Goal: Task Accomplishment & Management: Use online tool/utility

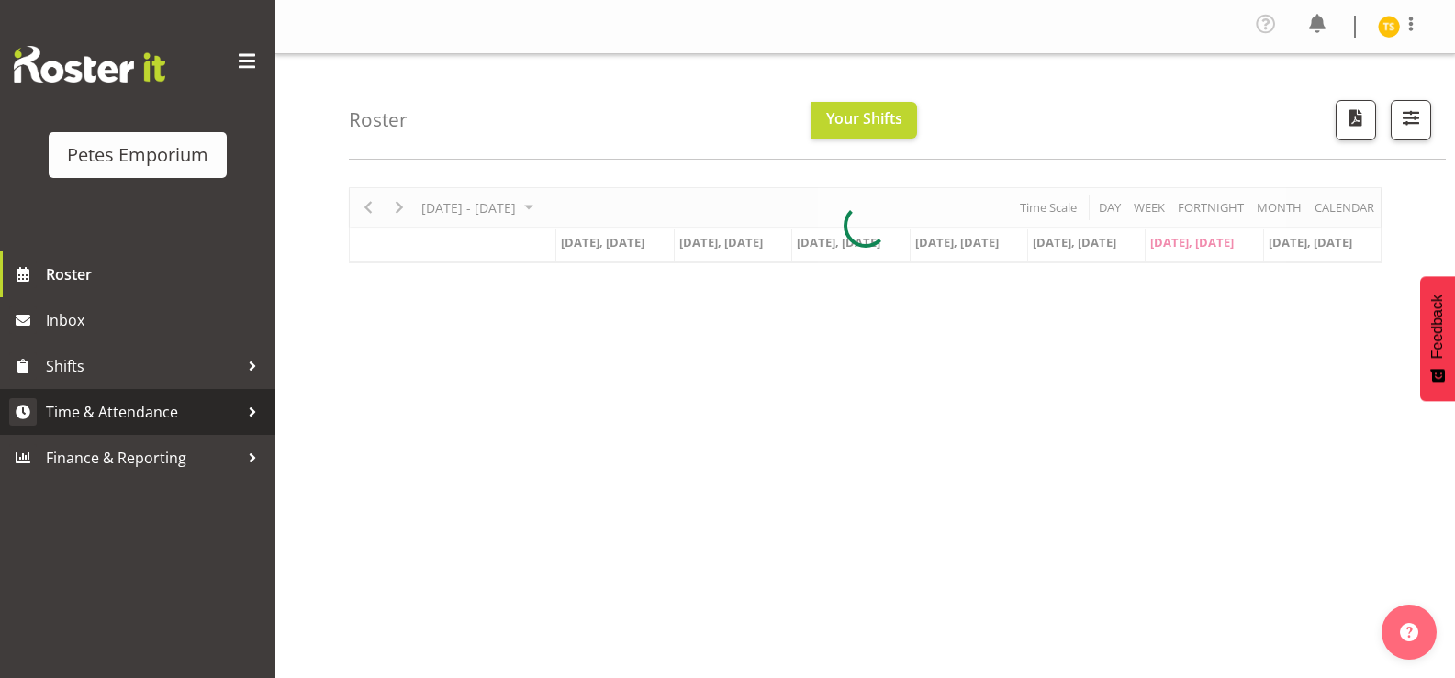
click at [128, 411] on span "Time & Attendance" at bounding box center [142, 412] width 193 height 28
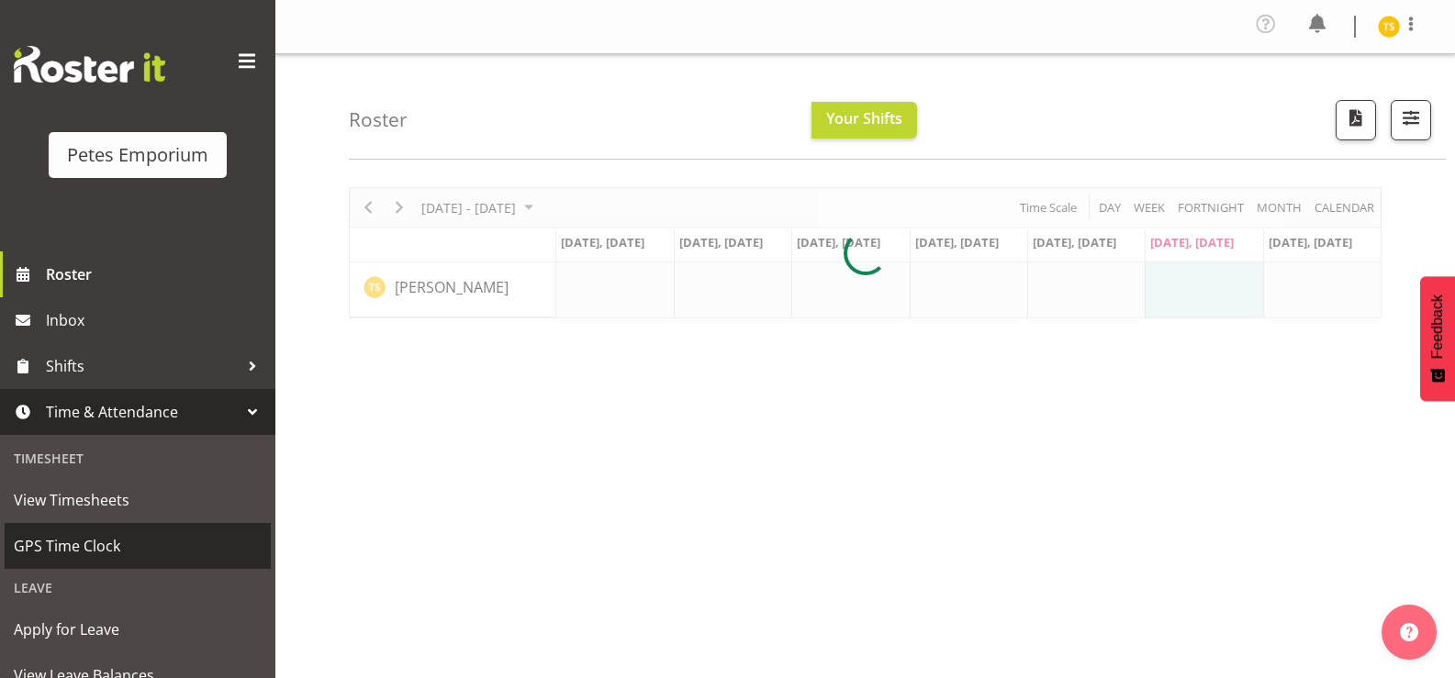
click at [99, 544] on span "GPS Time Clock" at bounding box center [138, 546] width 248 height 28
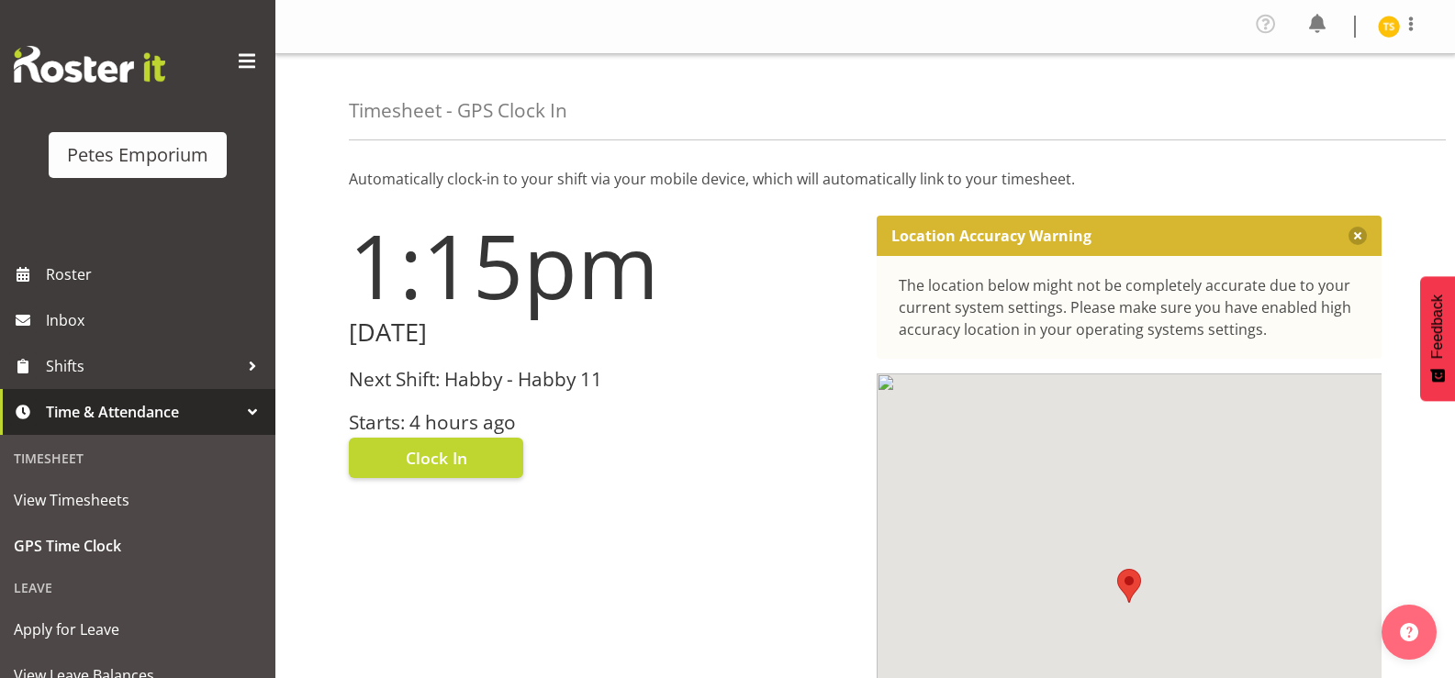
click at [445, 395] on div "Next Shift: Habby - Habby 11 Starts: 4 hours ago" at bounding box center [602, 401] width 506 height 65
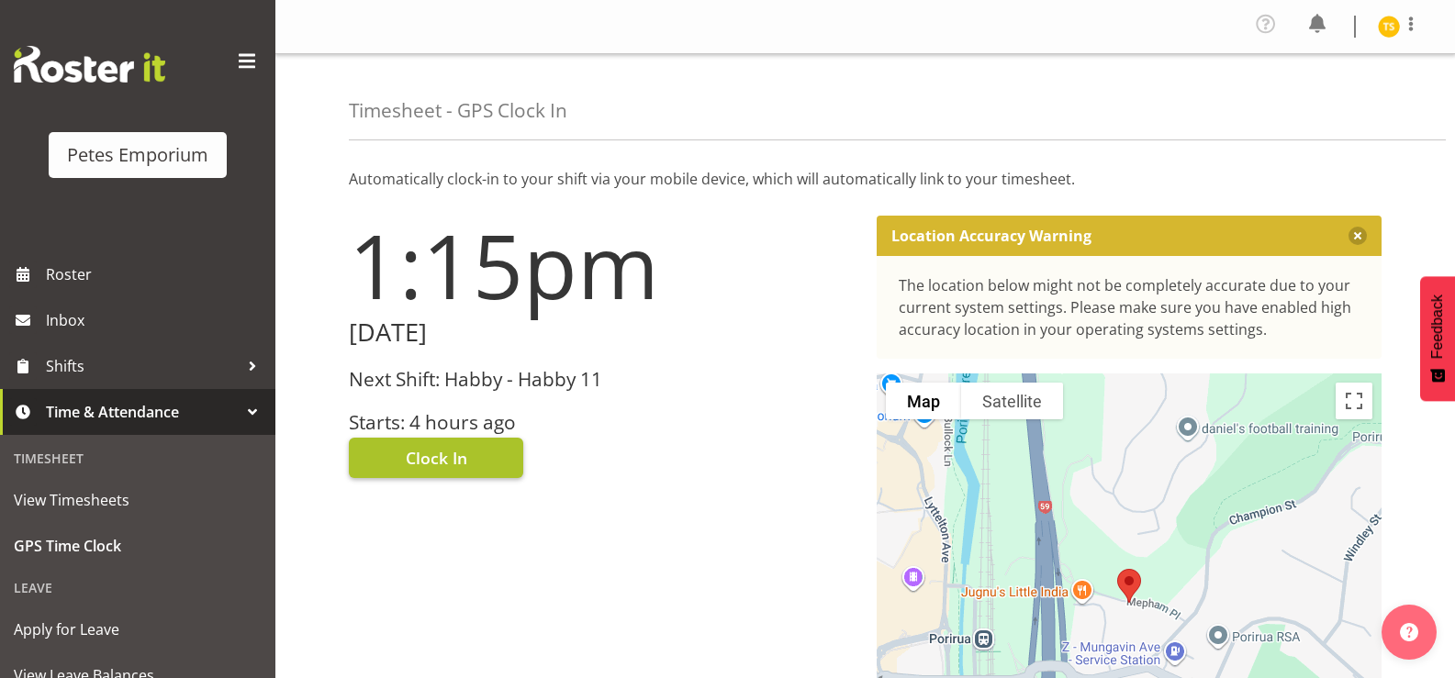
click at [427, 461] on span "Clock In" at bounding box center [436, 458] width 61 height 24
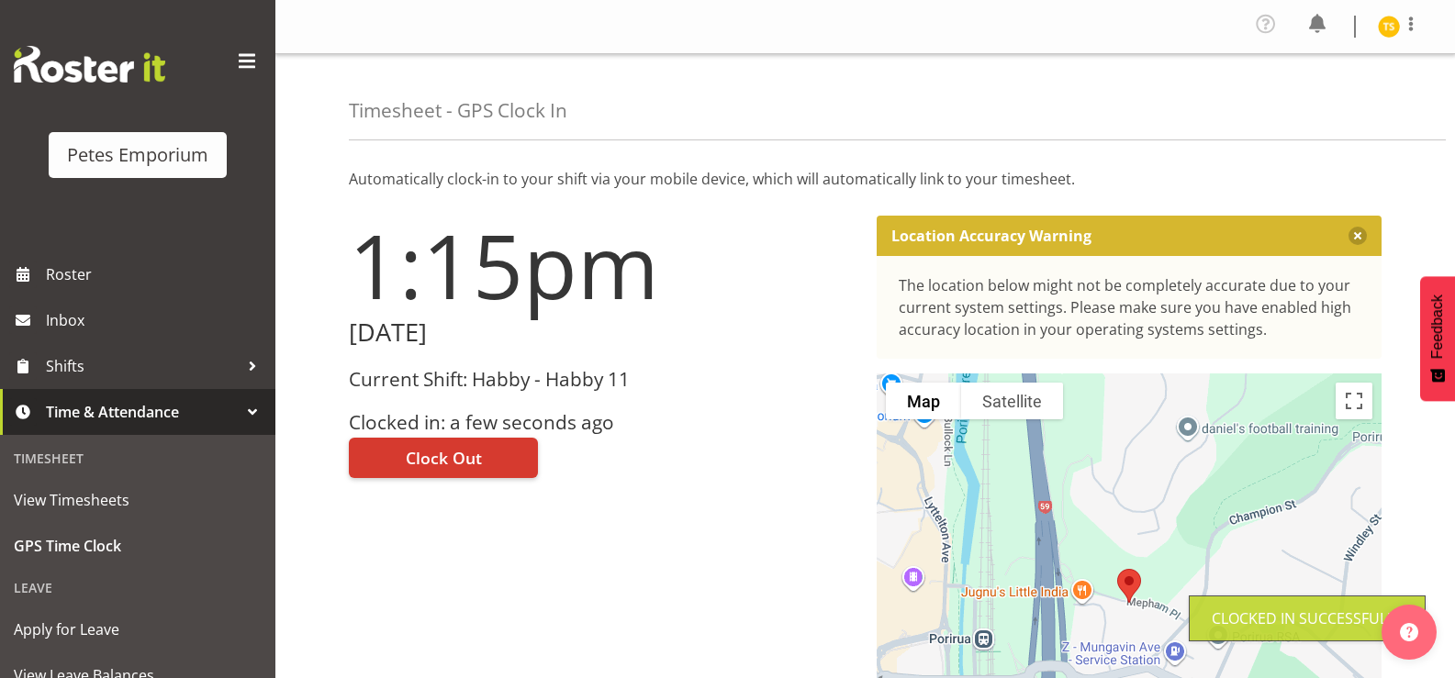
click at [1394, 29] on img at bounding box center [1389, 27] width 22 height 22
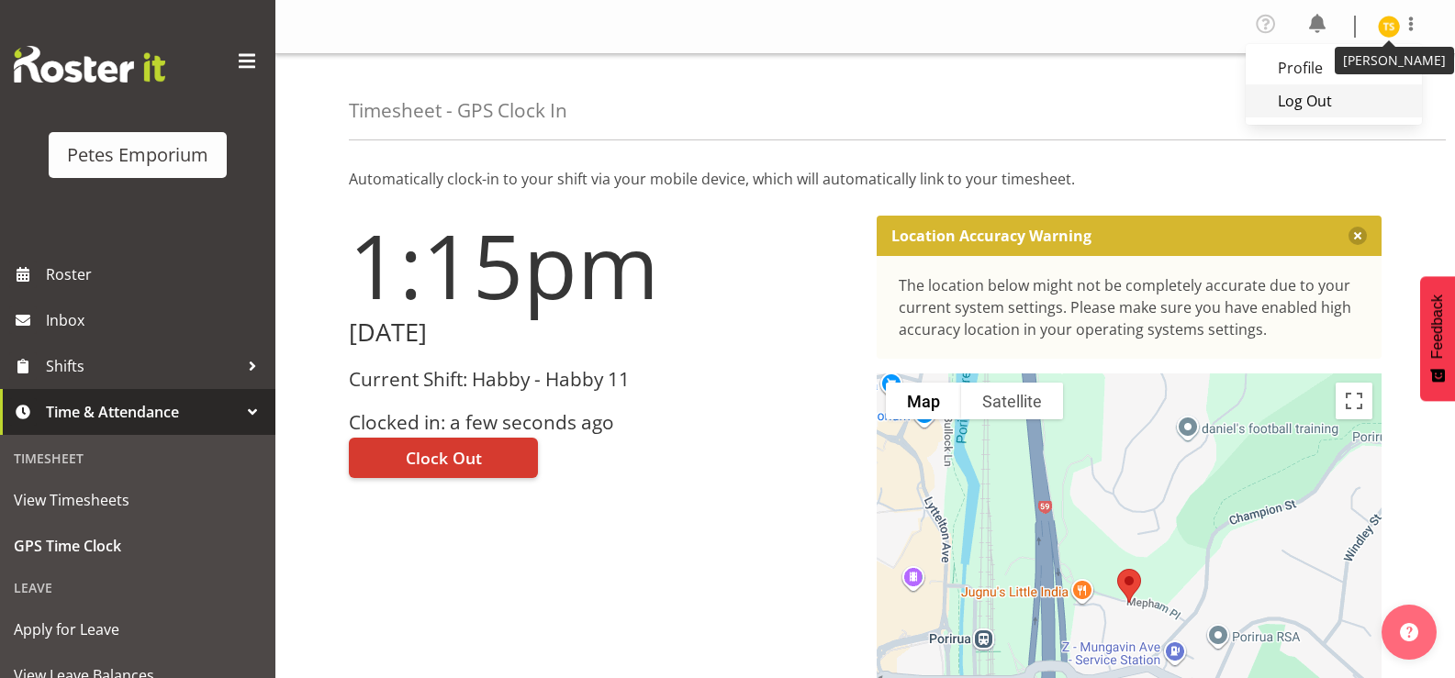
click at [1293, 101] on link "Log Out" at bounding box center [1333, 100] width 176 height 33
